Goal: Transaction & Acquisition: Purchase product/service

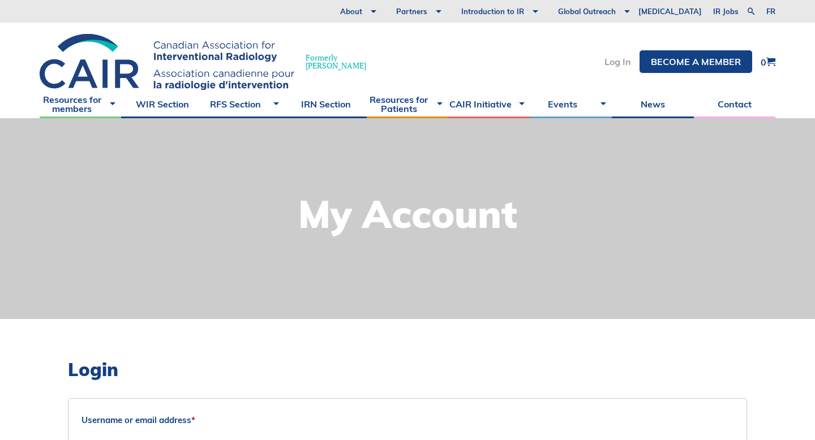
type input "katie.harris@mail.utoronto.ca"
click at [624, 65] on link "Log In" at bounding box center [617, 61] width 27 height 9
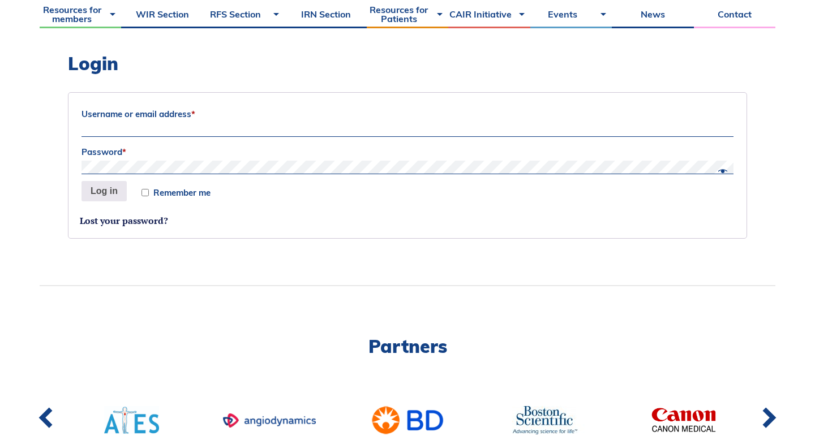
scroll to position [264, 0]
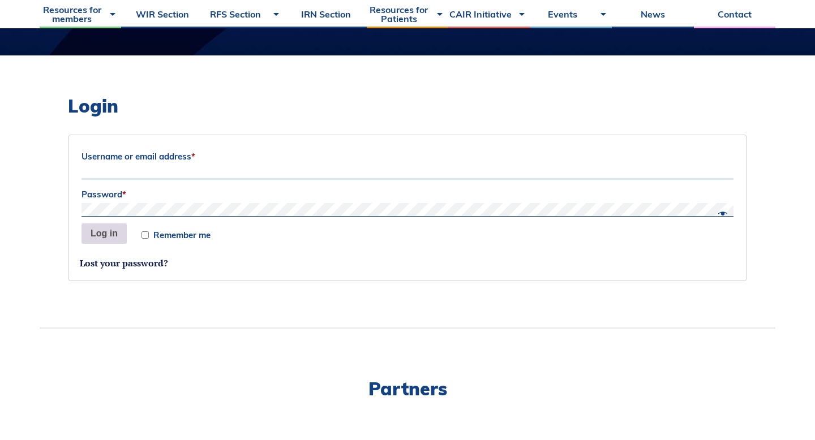
type input "katie.harris@mail.utoronto.ca"
click at [111, 242] on button "Log in" at bounding box center [103, 234] width 45 height 20
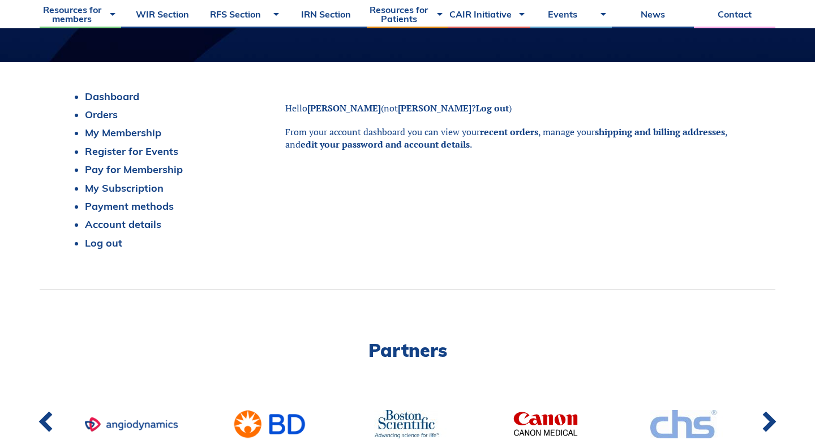
scroll to position [263, 0]
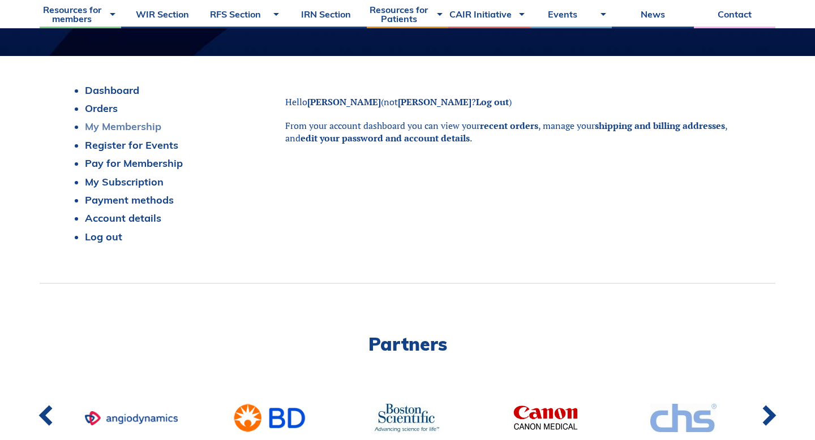
click at [101, 130] on link "My Membership" at bounding box center [123, 126] width 76 height 13
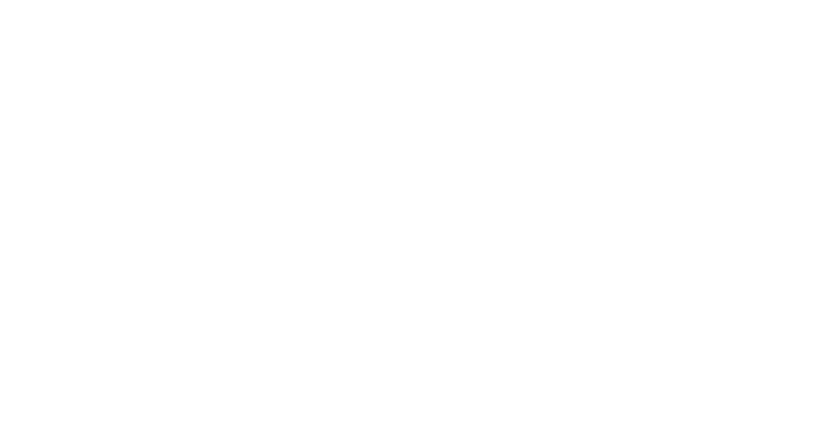
scroll to position [263, 0]
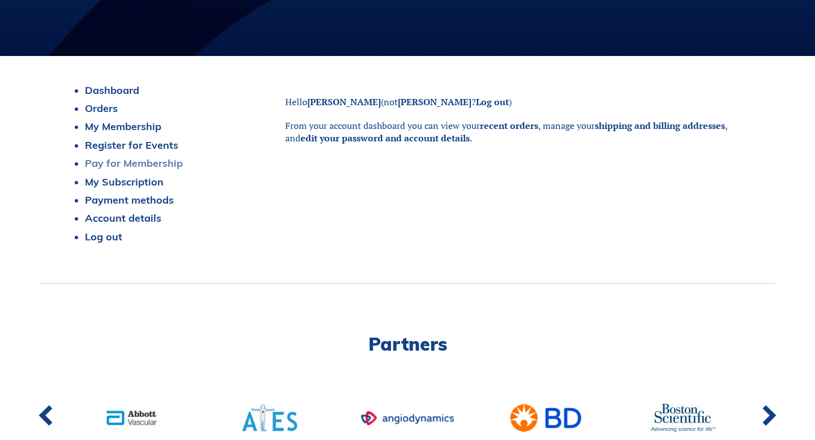
click at [159, 165] on link "Pay for Membership" at bounding box center [134, 163] width 98 height 13
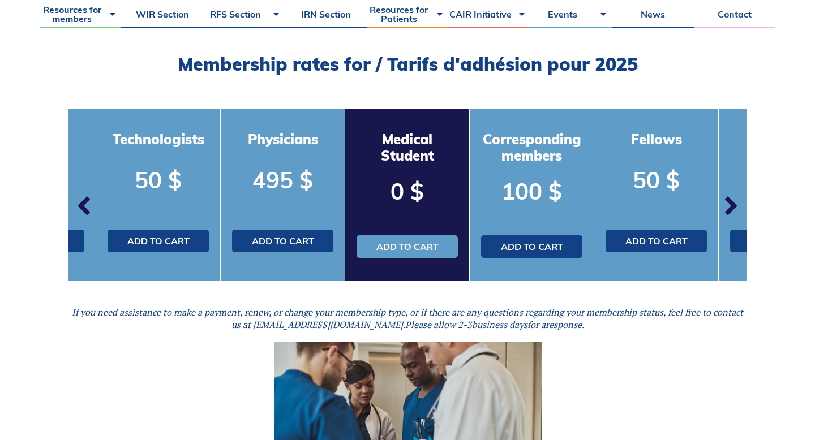
scroll to position [325, 0]
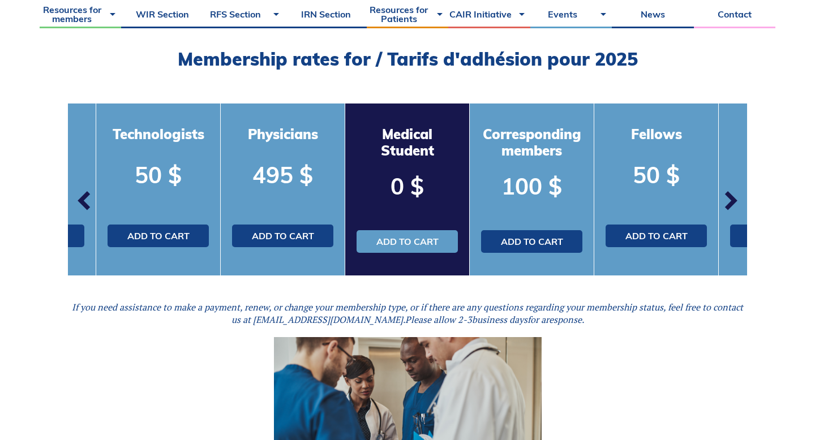
click at [729, 204] on span "button" at bounding box center [730, 201] width 34 height 34
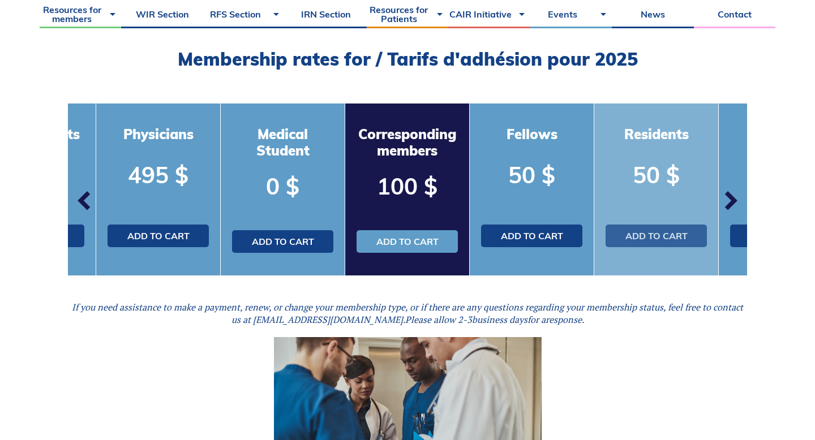
click at [668, 244] on link "Add to cart" at bounding box center [655, 236] width 101 height 23
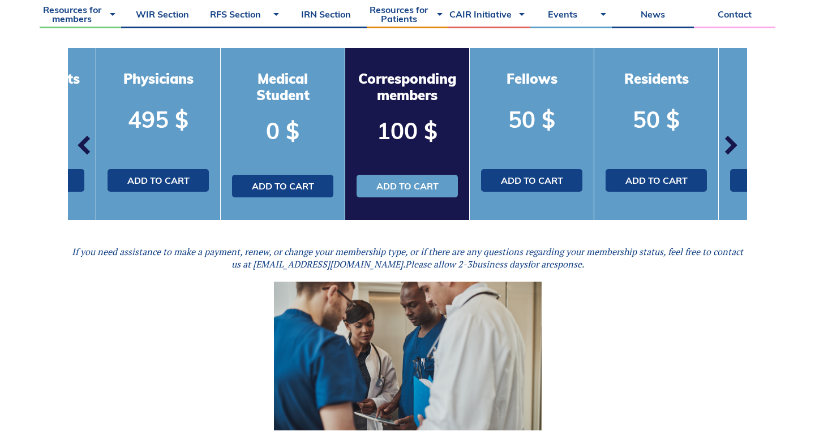
scroll to position [381, 0]
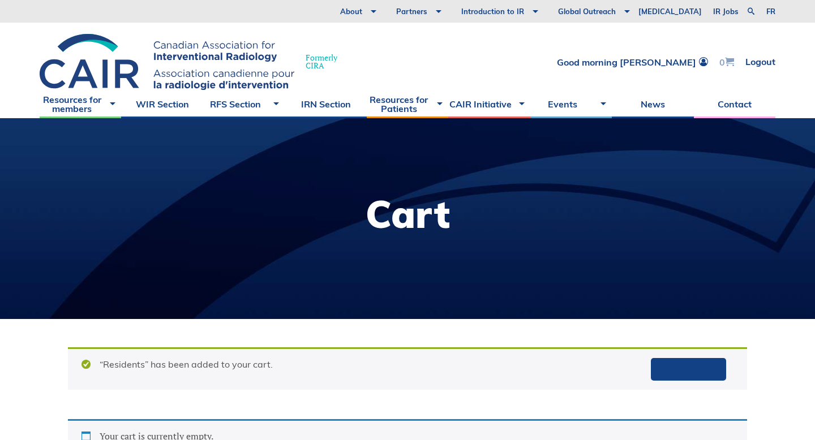
click at [725, 63] on span at bounding box center [729, 61] width 9 height 9
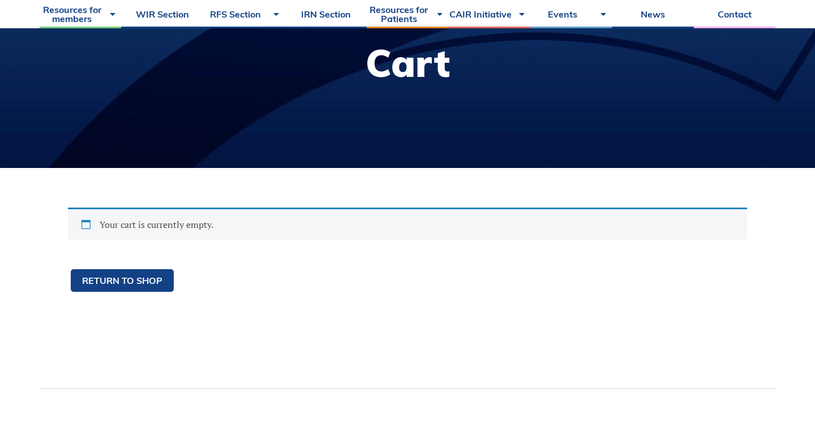
scroll to position [185, 0]
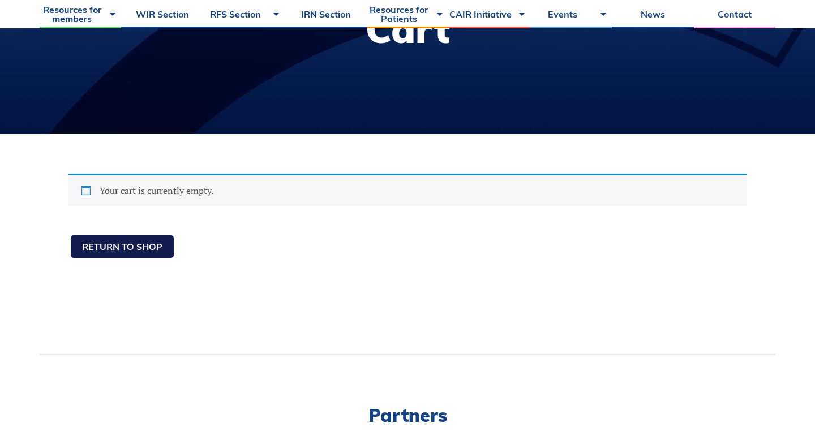
click at [153, 244] on link "Return to shop" at bounding box center [122, 246] width 103 height 23
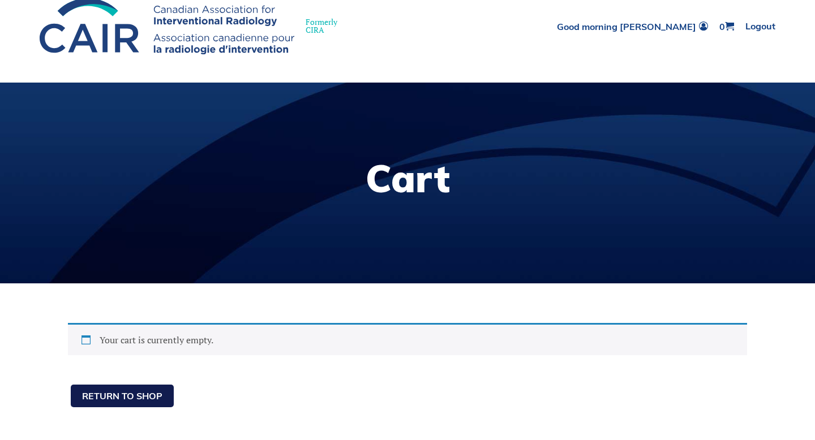
scroll to position [0, 0]
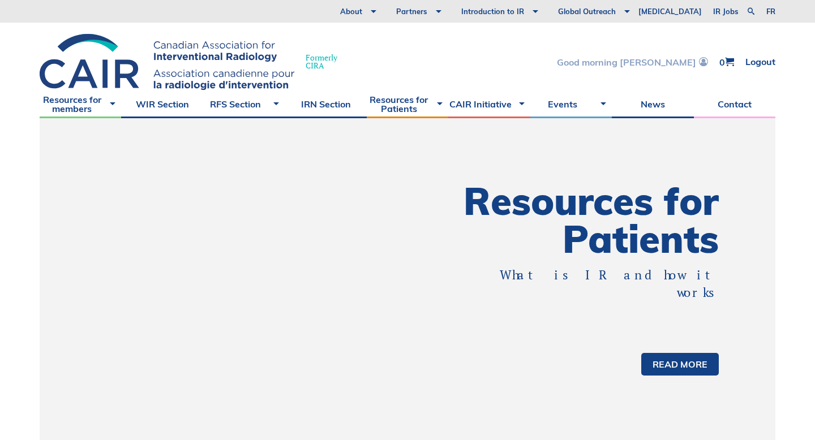
click at [645, 59] on link "Good morning [PERSON_NAME]" at bounding box center [632, 62] width 151 height 10
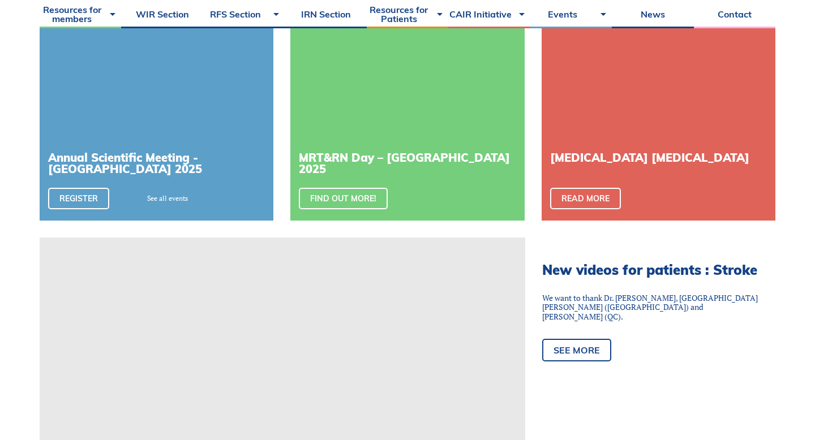
scroll to position [522, 0]
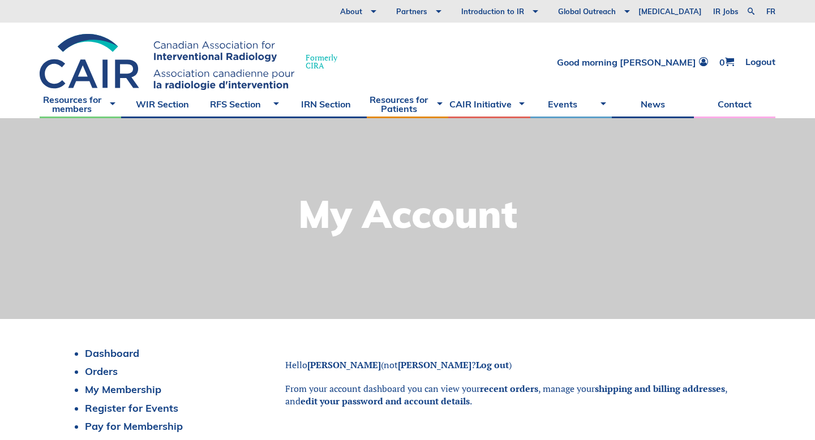
click at [305, 229] on h1 "My Account" at bounding box center [407, 214] width 219 height 38
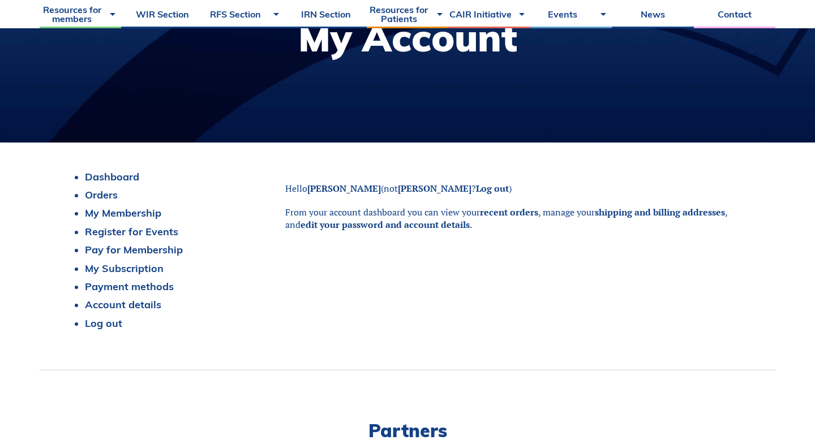
scroll to position [177, 0]
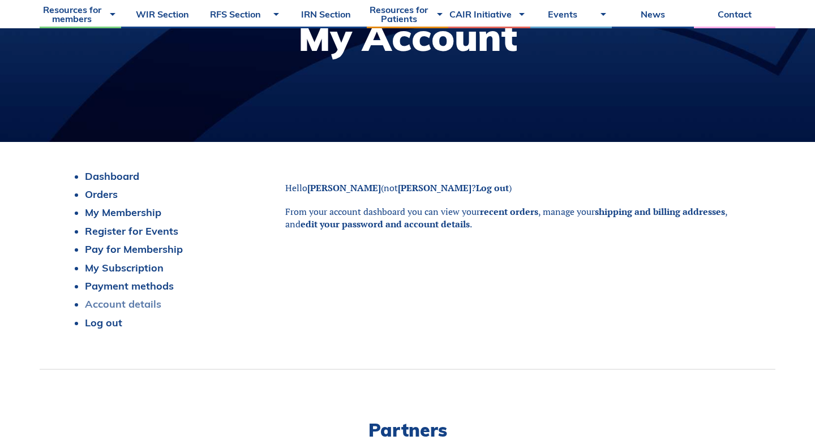
click at [123, 307] on link "Account details" at bounding box center [123, 304] width 76 height 13
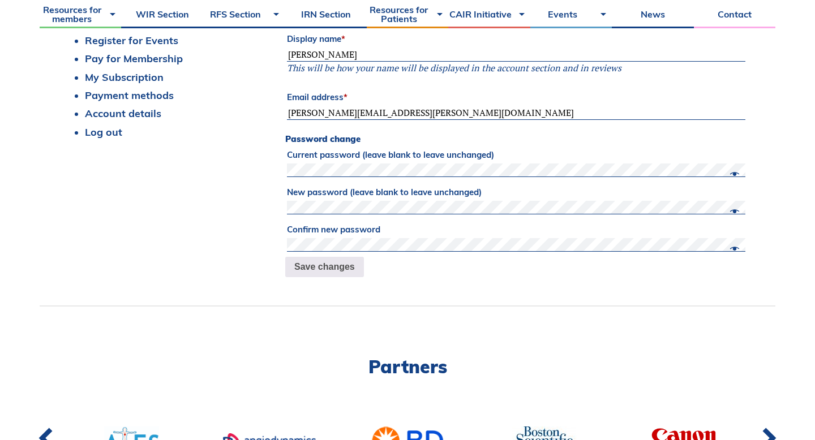
scroll to position [281, 0]
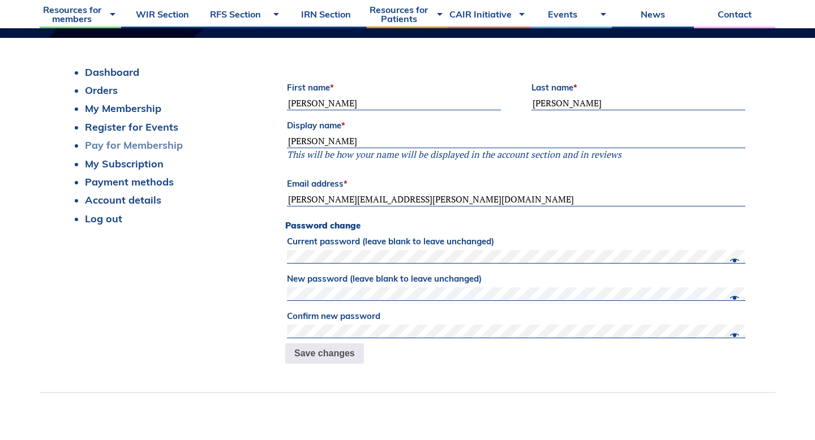
click at [145, 149] on link "Pay for Membership" at bounding box center [134, 145] width 98 height 13
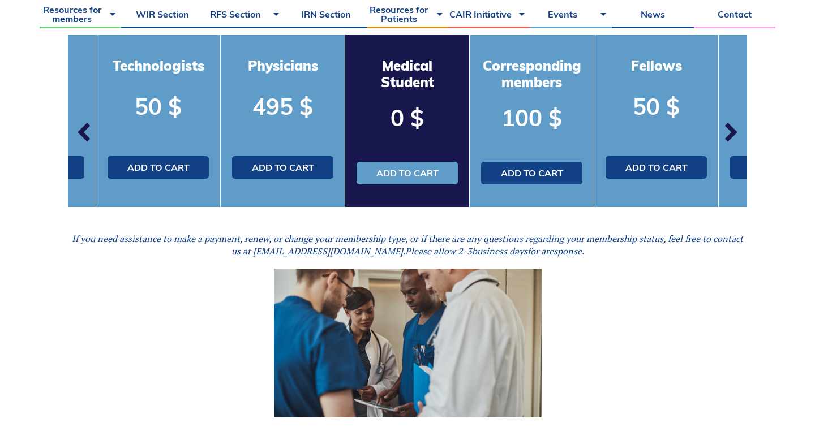
scroll to position [386, 0]
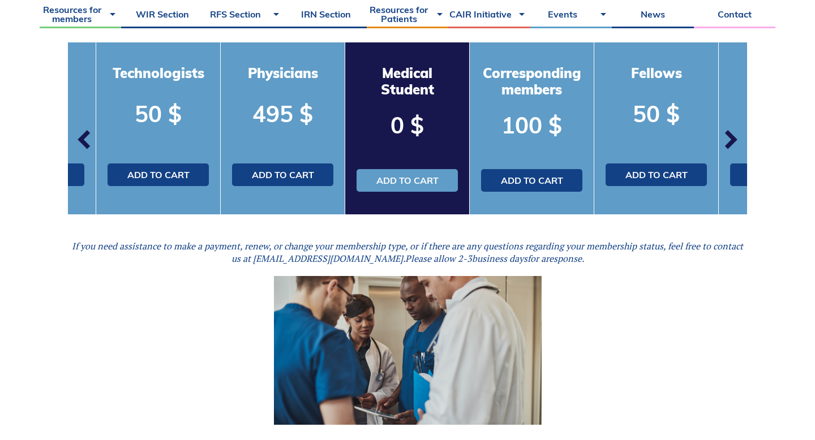
click at [733, 143] on span "button" at bounding box center [730, 140] width 34 height 34
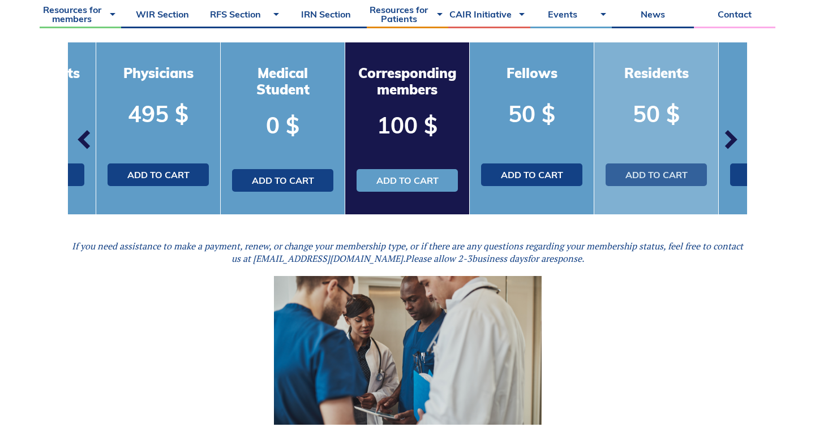
click at [667, 183] on link "Add to cart" at bounding box center [655, 175] width 101 height 23
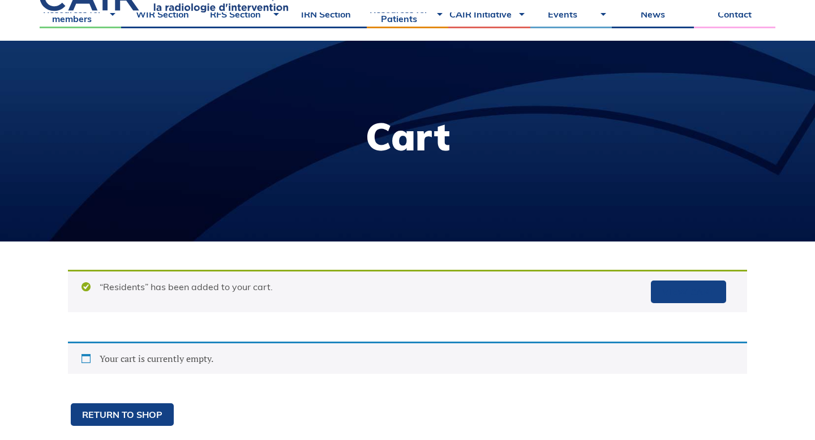
scroll to position [80, 0]
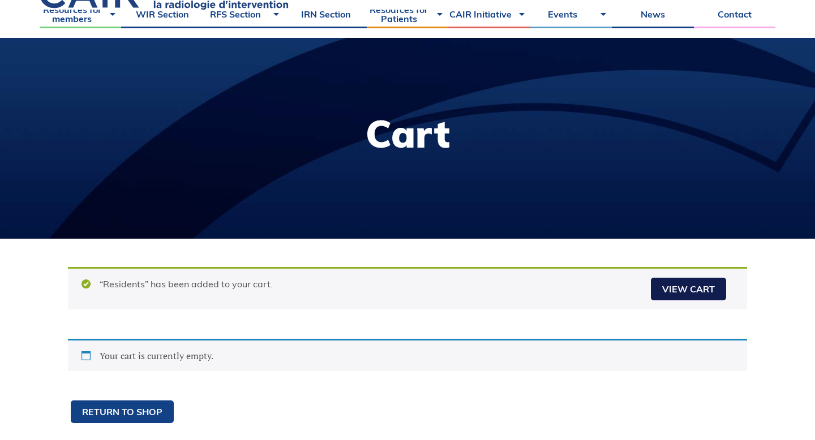
click at [685, 295] on link "View cart" at bounding box center [688, 289] width 75 height 23
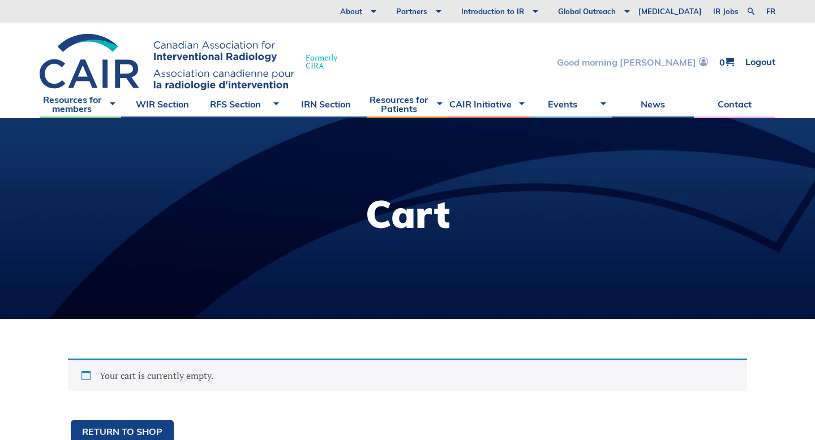
click at [652, 62] on link "Good morning [PERSON_NAME]" at bounding box center [632, 62] width 151 height 10
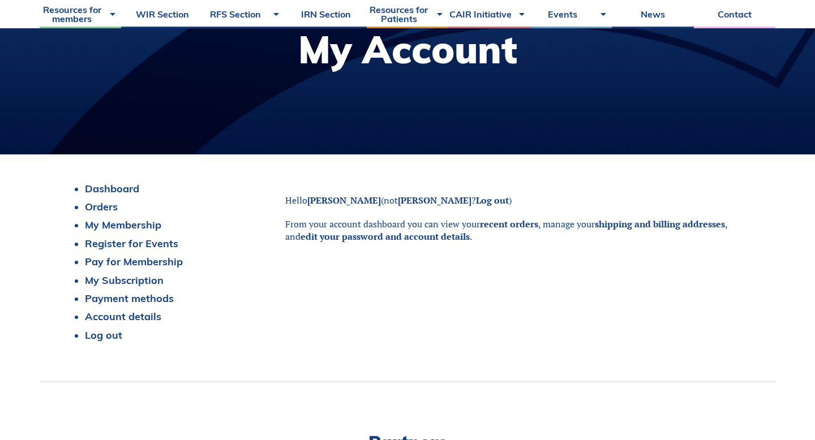
scroll to position [302, 0]
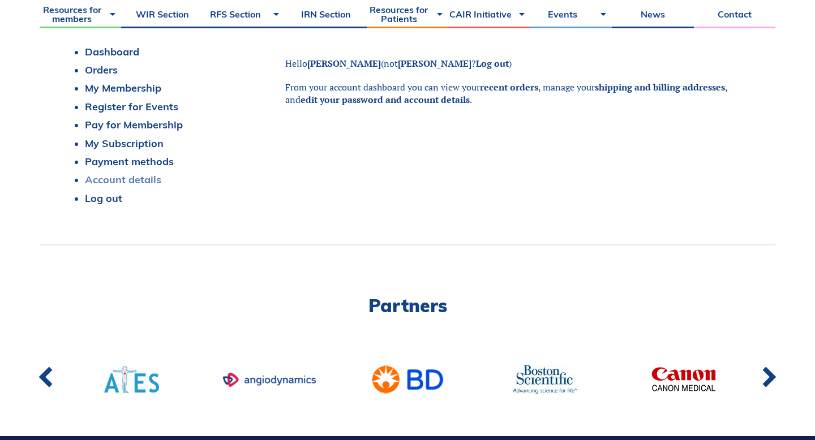
click at [151, 181] on link "Account details" at bounding box center [123, 179] width 76 height 13
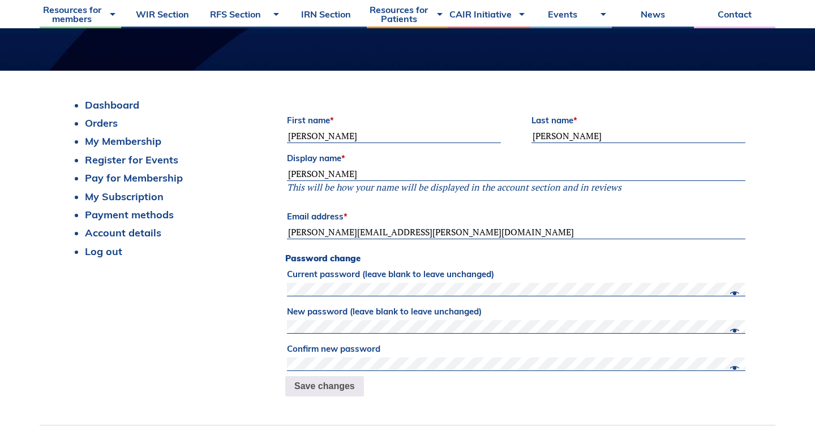
scroll to position [251, 0]
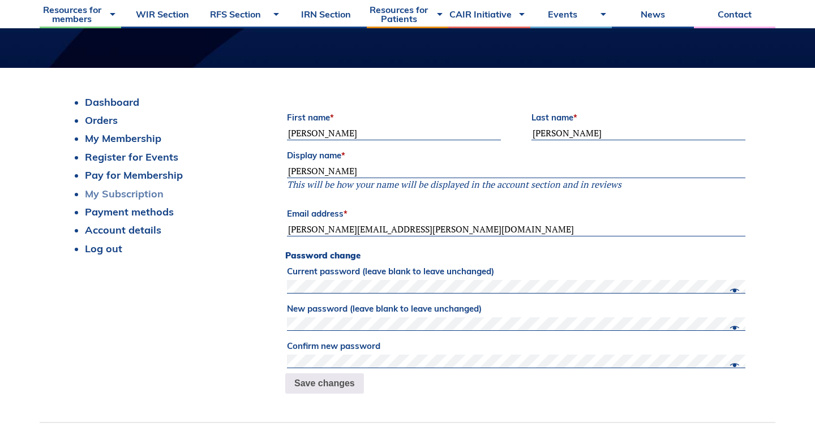
click at [136, 198] on link "My Subscription" at bounding box center [124, 193] width 79 height 13
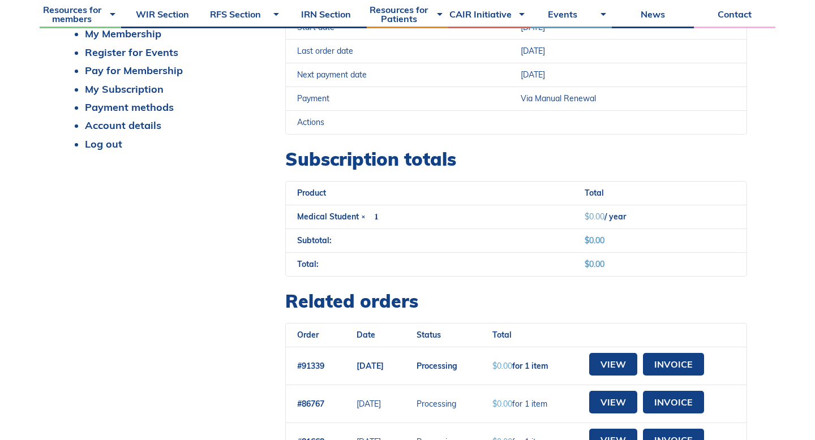
scroll to position [360, 0]
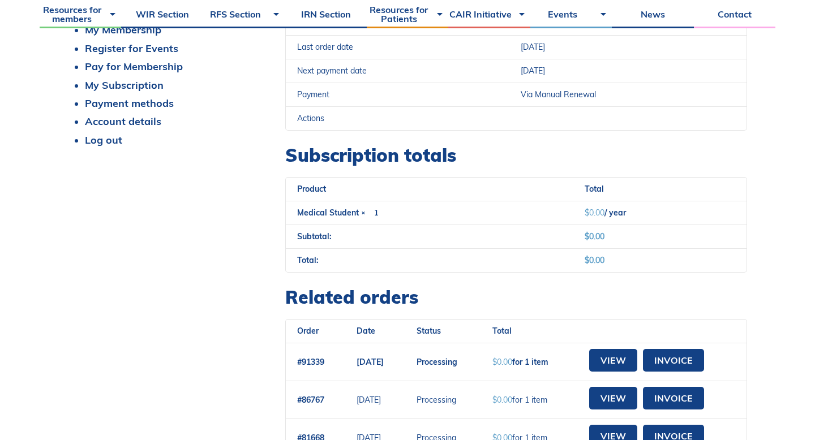
click at [353, 205] on td "Medical Student × 1" at bounding box center [429, 213] width 287 height 24
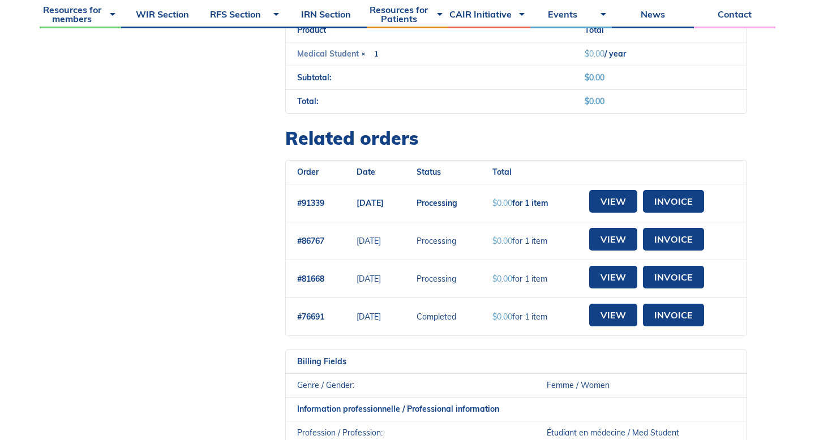
scroll to position [531, 0]
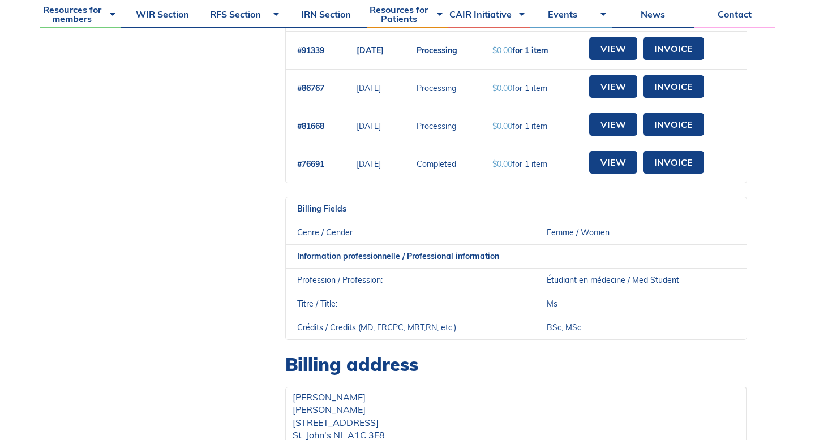
click at [416, 268] on td "Profession / Profession:" at bounding box center [411, 280] width 250 height 24
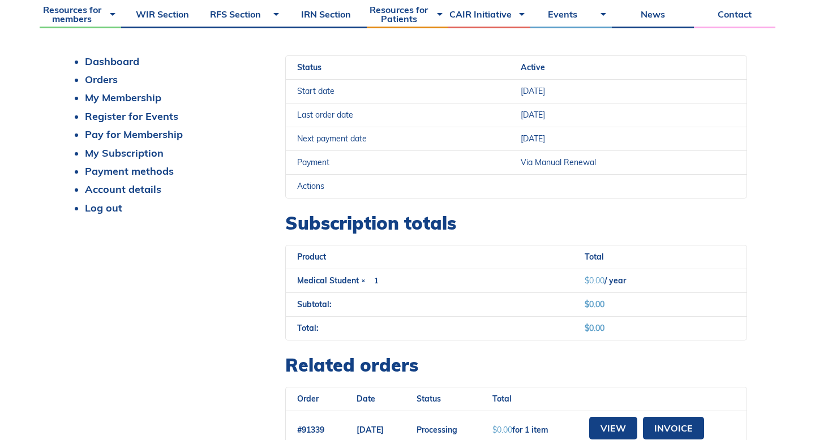
scroll to position [255, 0]
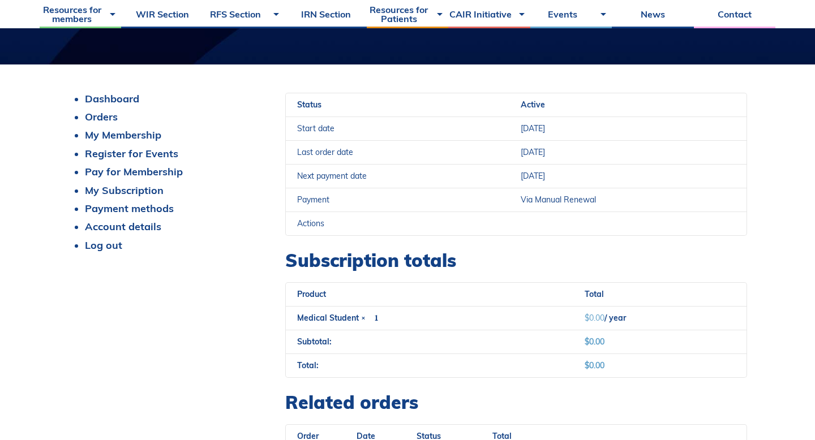
click at [128, 234] on ul "Dashboard Orders My Membership Register for Events Pay for Membership My Subscr…" at bounding box center [173, 173] width 195 height 160
click at [138, 208] on link "Payment methods" at bounding box center [129, 208] width 89 height 13
